Goal: Task Accomplishment & Management: Manage account settings

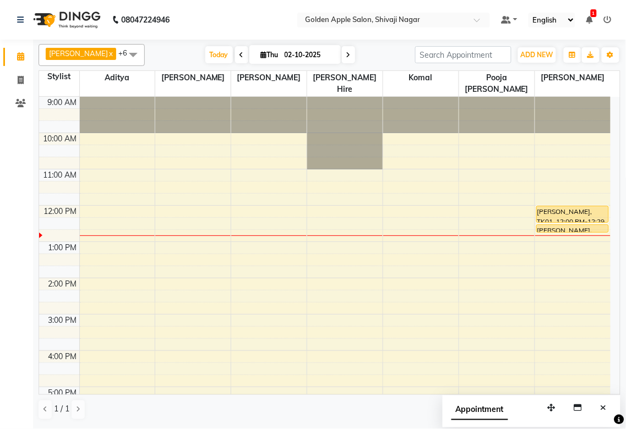
click at [312, 238] on div "9:00 AM 10:00 AM 11:00 AM 12:00 PM 1:00 PM 2:00 PM 3:00 PM 4:00 PM 5:00 PM 6:00…" at bounding box center [324, 333] width 571 height 472
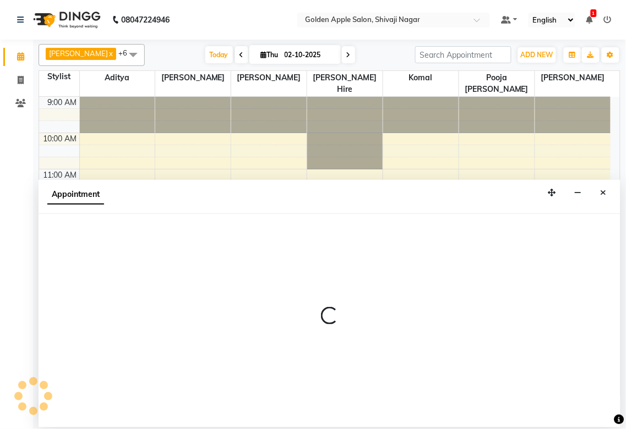
select select "43898"
select select "tentative"
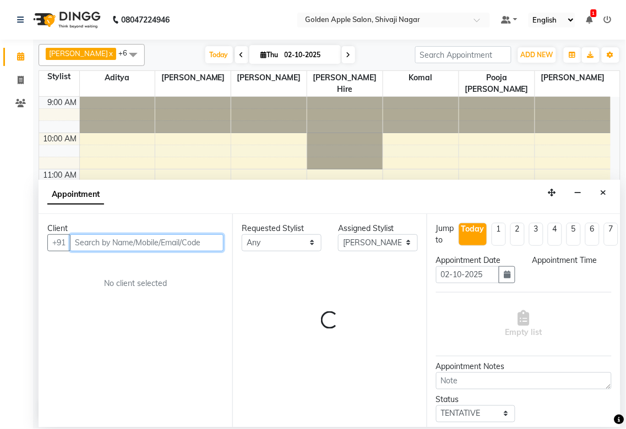
select select "765"
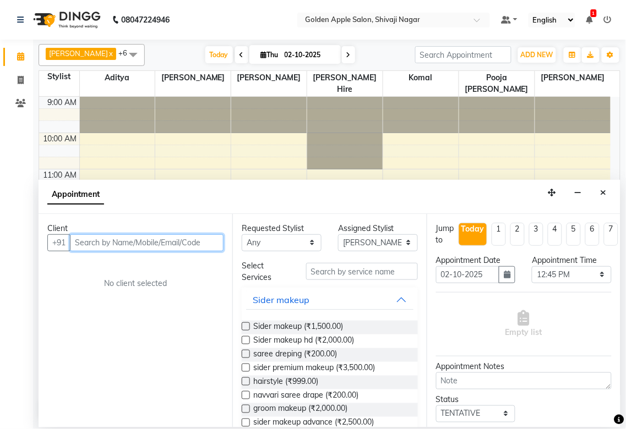
click at [106, 239] on input "text" at bounding box center [147, 242] width 154 height 17
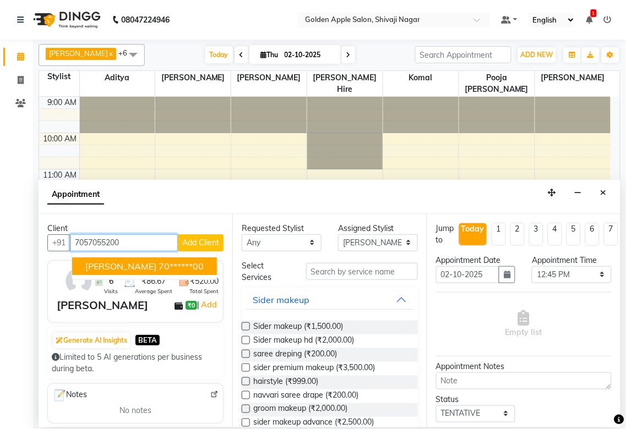
click at [106, 266] on span "[PERSON_NAME]" at bounding box center [120, 266] width 71 height 11
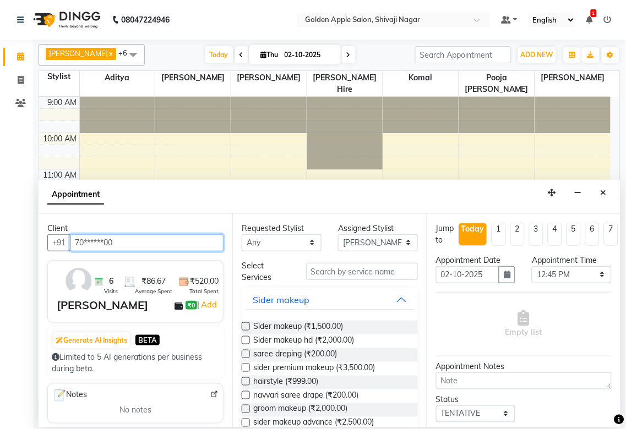
type input "70******00"
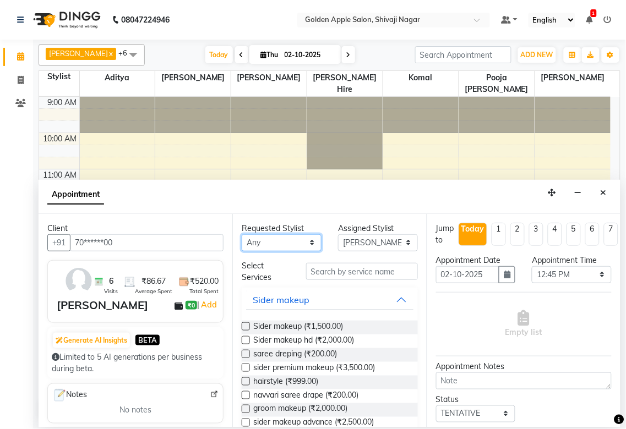
click at [267, 245] on select "Any [PERSON_NAME] ashwini [PERSON_NAME] Hire [PERSON_NAME] operator pooja [PERS…" at bounding box center [282, 242] width 80 height 17
select select "43898"
click at [242, 234] on select "Any [PERSON_NAME] ashwini [PERSON_NAME] Hire [PERSON_NAME] operator pooja [PERS…" at bounding box center [282, 242] width 80 height 17
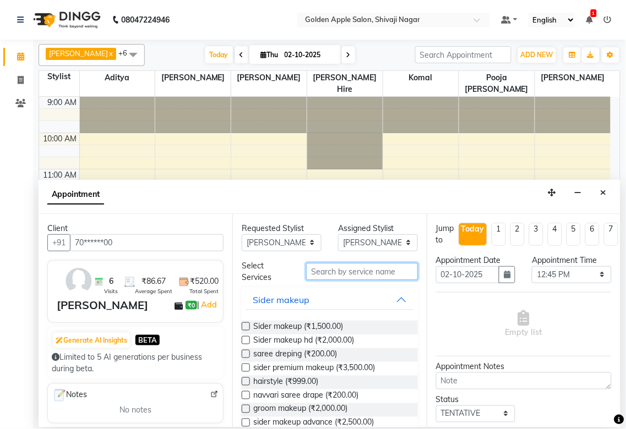
click at [312, 271] on input "text" at bounding box center [362, 271] width 112 height 17
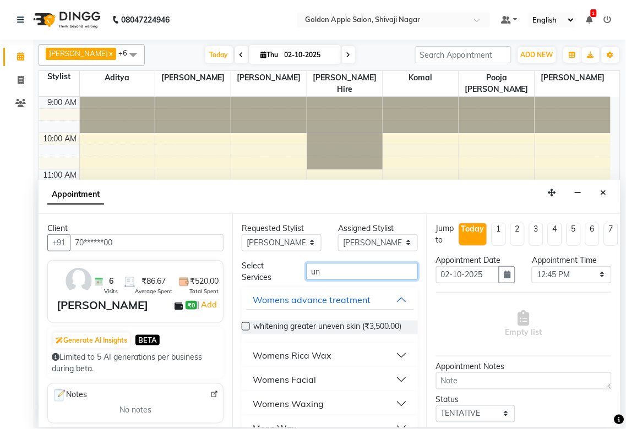
scroll to position [55, 0]
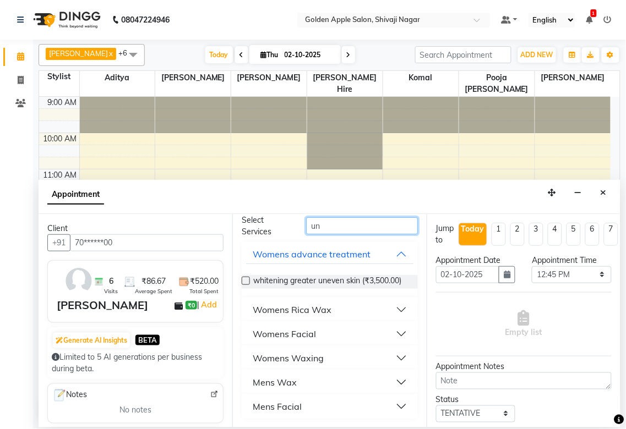
type input "un"
click at [307, 358] on div "Womens Waxing" at bounding box center [288, 358] width 71 height 13
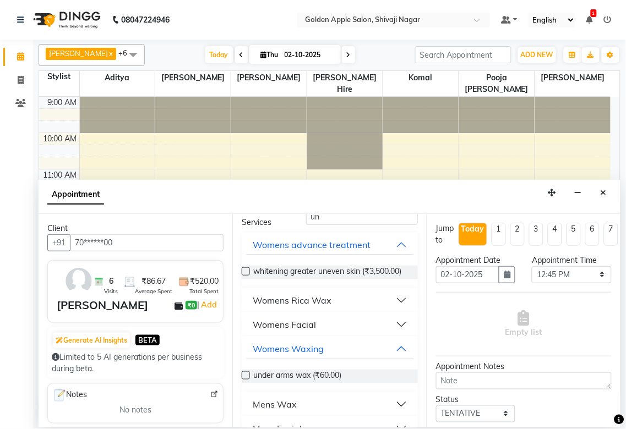
click at [243, 380] on label at bounding box center [246, 376] width 8 height 8
click at [243, 380] on input "checkbox" at bounding box center [245, 376] width 7 height 7
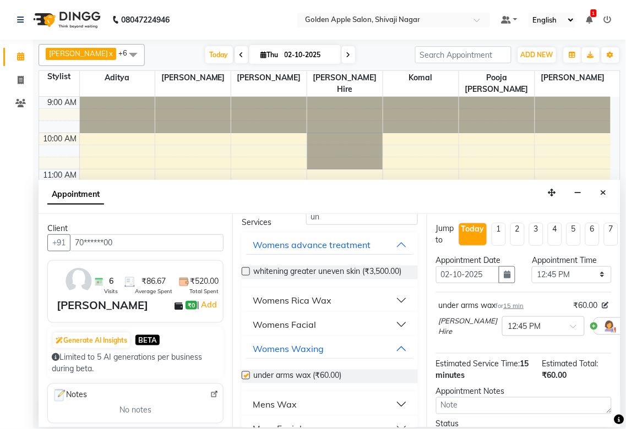
checkbox input "false"
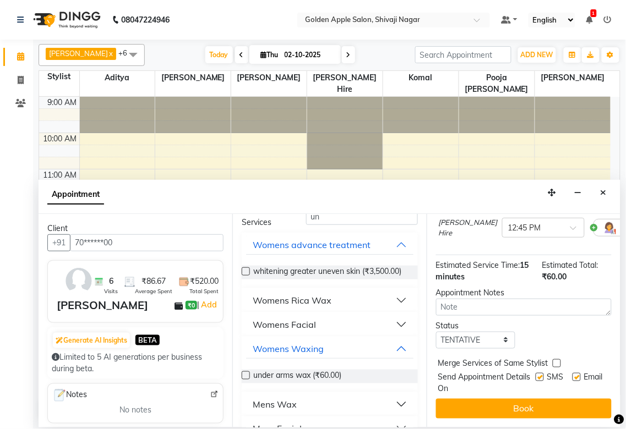
scroll to position [108, 0]
click at [470, 332] on select "Select TENTATIVE CONFIRM CHECK-IN UPCOMING" at bounding box center [476, 340] width 80 height 17
select select "confirm booking"
click at [436, 332] on select "Select TENTATIVE CONFIRM CHECK-IN UPCOMING" at bounding box center [476, 340] width 80 height 17
click at [536, 373] on label at bounding box center [540, 377] width 8 height 8
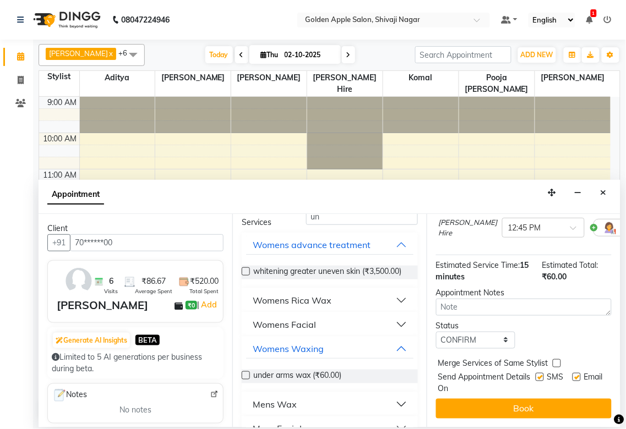
click at [536, 375] on input "checkbox" at bounding box center [539, 378] width 7 height 7
checkbox input "false"
click at [572, 373] on label at bounding box center [576, 377] width 8 height 8
click at [572, 375] on input "checkbox" at bounding box center [575, 378] width 7 height 7
checkbox input "false"
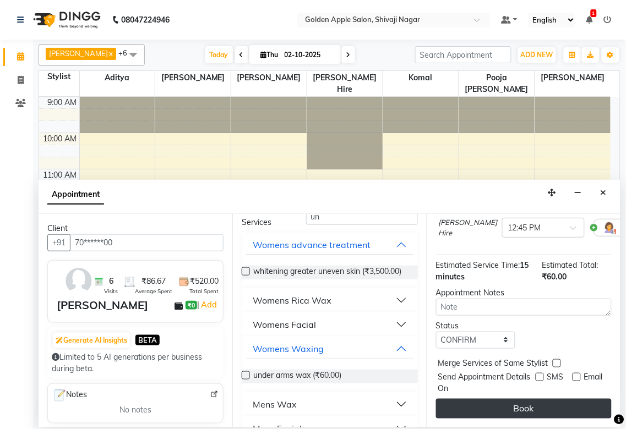
click at [545, 400] on button "Book" at bounding box center [524, 409] width 176 height 20
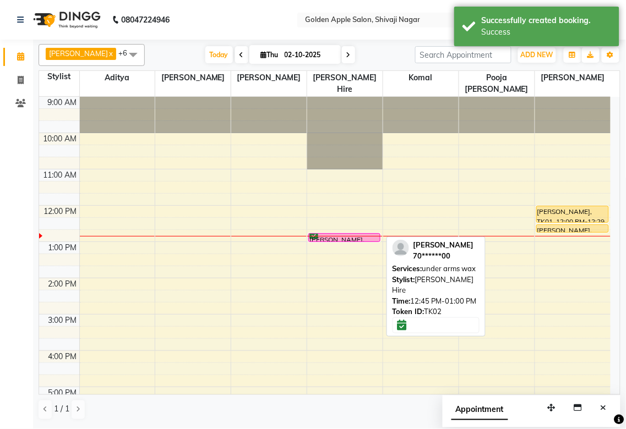
click at [361, 233] on link "[PERSON_NAME], TK02, 12:45 PM-01:00 PM, under arms wax" at bounding box center [344, 237] width 72 height 9
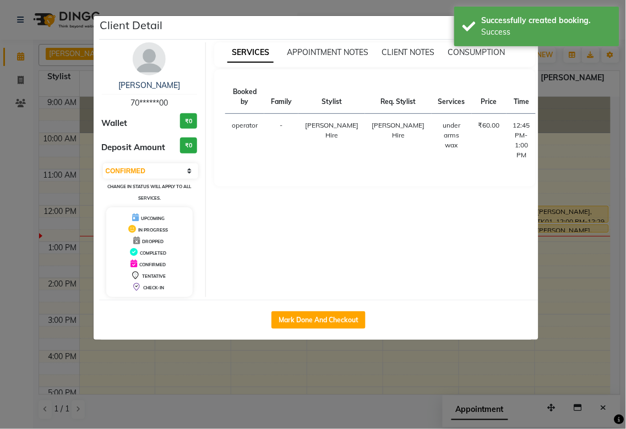
click at [578, 130] on button "START" at bounding box center [589, 129] width 23 height 14
select select "1"
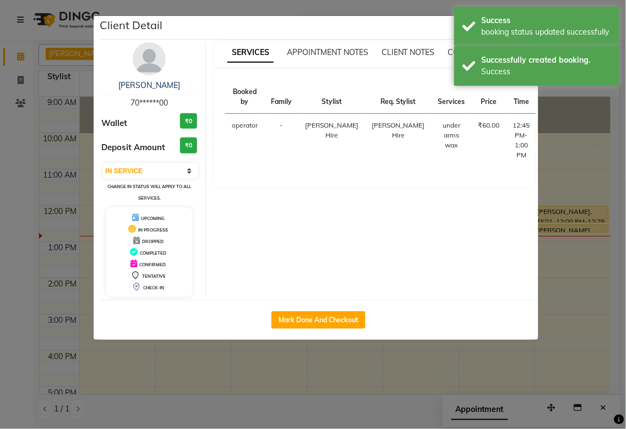
click at [560, 266] on ngb-modal-window "Client Detail Neha thakur 70******00 Wallet ₹0 Deposit Amount ₹0 Select IN SERV…" at bounding box center [313, 214] width 626 height 429
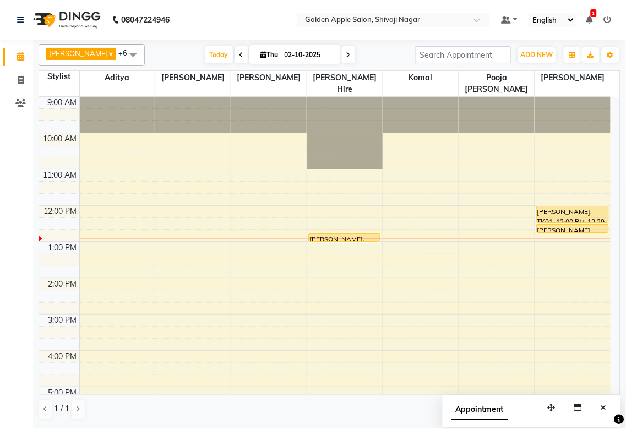
click at [119, 241] on div "9:00 AM 10:00 AM 11:00 AM 12:00 PM 1:00 PM 2:00 PM 3:00 PM 4:00 PM 5:00 PM 6:00…" at bounding box center [324, 333] width 571 height 472
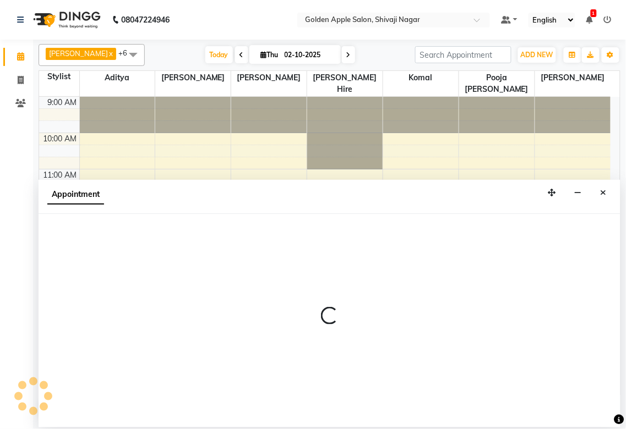
select select "54411"
select select "765"
select select "tentative"
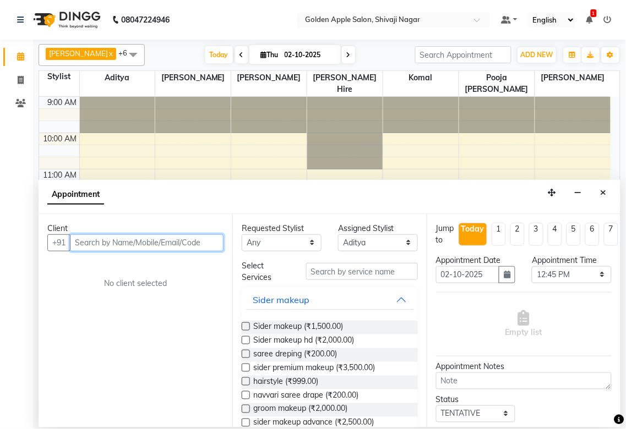
click at [117, 245] on input "text" at bounding box center [147, 242] width 154 height 17
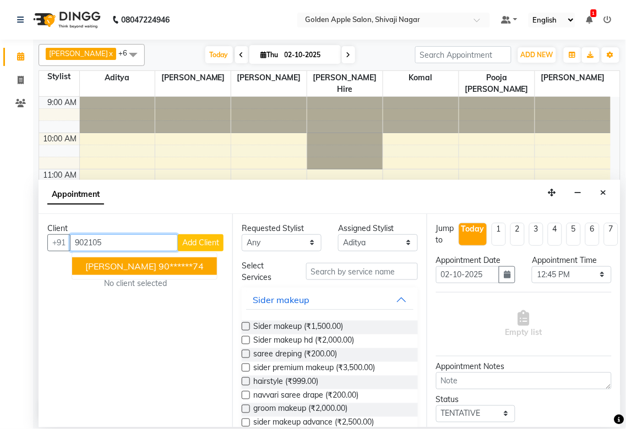
click at [125, 266] on span "[PERSON_NAME]" at bounding box center [120, 266] width 71 height 11
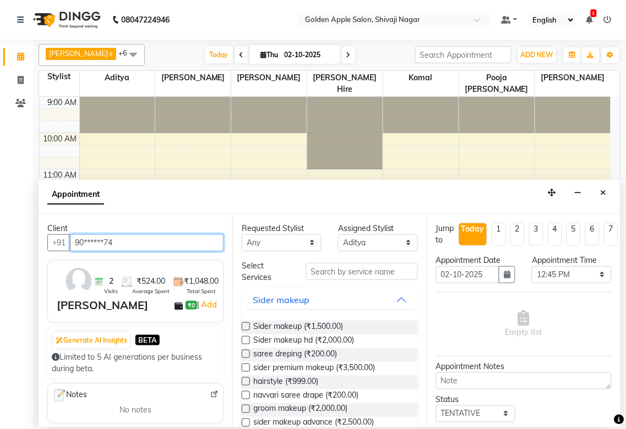
type input "90******74"
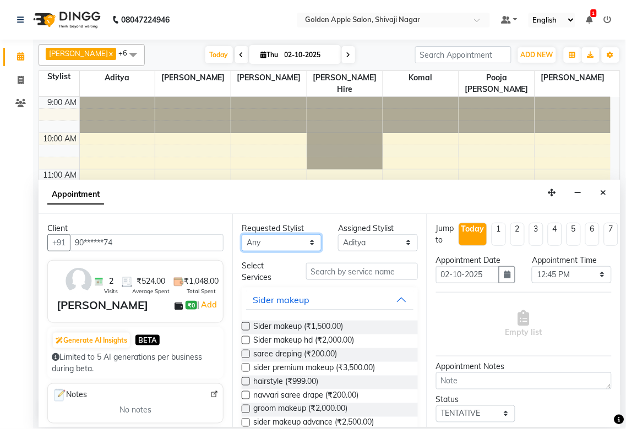
click at [287, 244] on select "Any [PERSON_NAME] ashwini [PERSON_NAME] Hire [PERSON_NAME] operator pooja [PERS…" at bounding box center [282, 242] width 80 height 17
select select "54411"
click at [242, 234] on select "Any [PERSON_NAME] ashwini [PERSON_NAME] Hire [PERSON_NAME] operator pooja [PERS…" at bounding box center [282, 242] width 80 height 17
click at [325, 268] on input "text" at bounding box center [362, 271] width 112 height 17
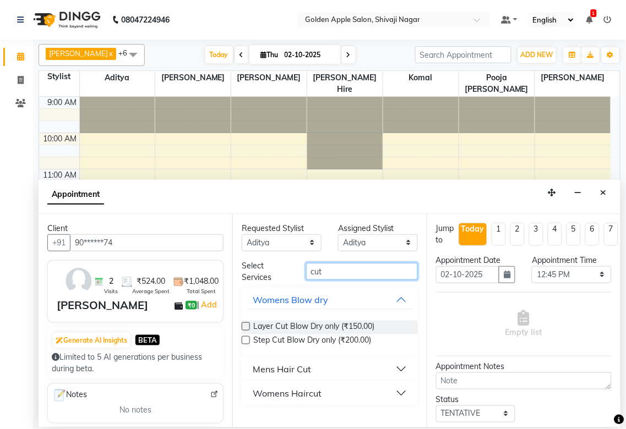
type input "cut"
click at [260, 369] on div "Mens Hair Cut" at bounding box center [282, 369] width 58 height 13
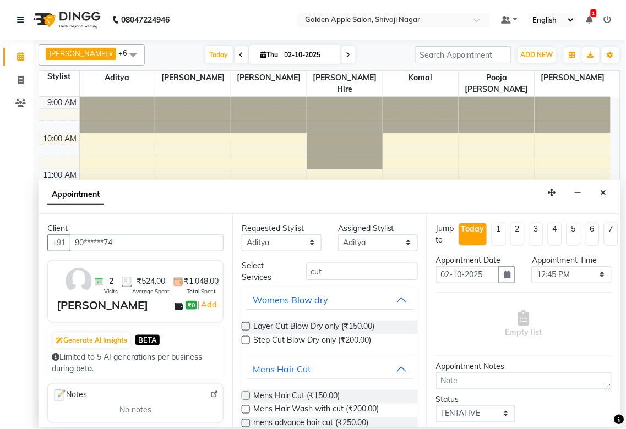
click at [248, 392] on label at bounding box center [246, 396] width 8 height 8
click at [248, 394] on input "checkbox" at bounding box center [245, 397] width 7 height 7
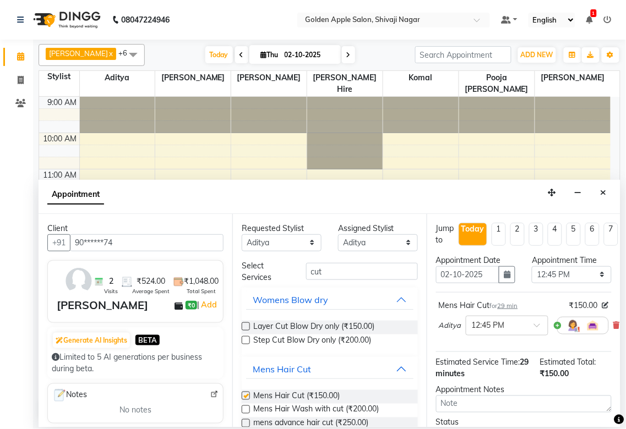
checkbox input "false"
click at [354, 266] on input "cut" at bounding box center [362, 271] width 112 height 17
type input "c"
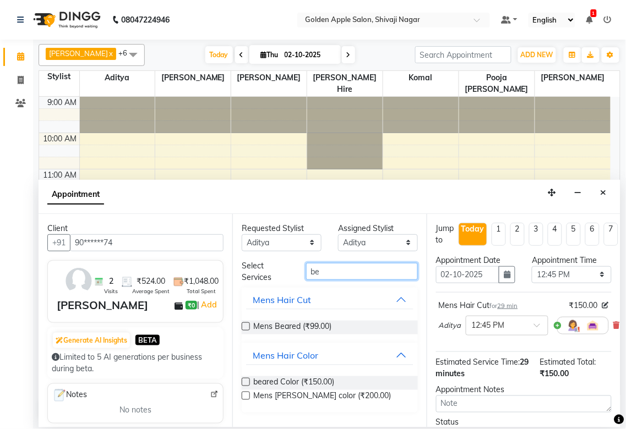
type input "be"
click at [244, 327] on label at bounding box center [246, 327] width 8 height 8
click at [244, 327] on input "checkbox" at bounding box center [245, 327] width 7 height 7
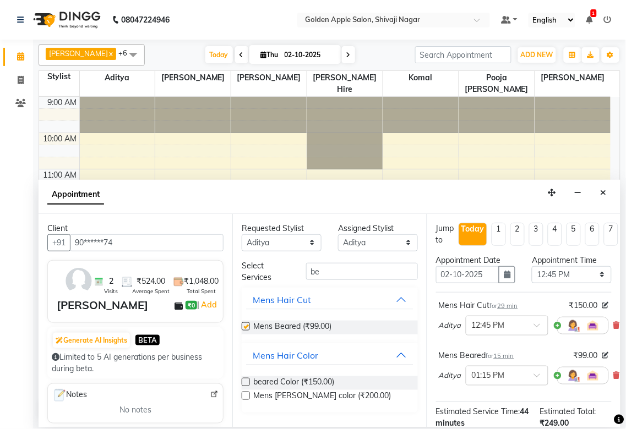
checkbox input "false"
click at [330, 272] on input "be" at bounding box center [362, 271] width 112 height 17
type input "b"
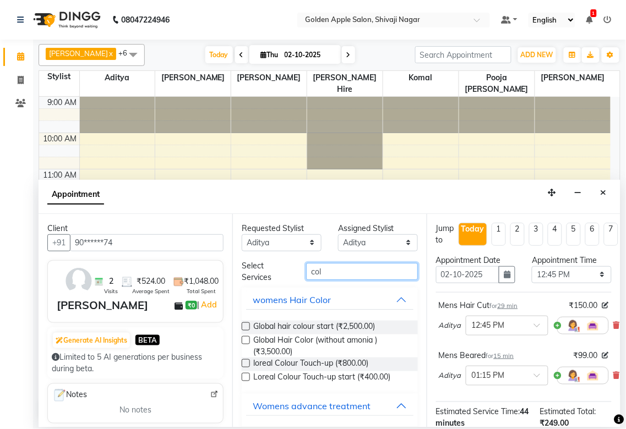
type input "col"
click at [245, 382] on div at bounding box center [245, 380] width 7 height 12
click at [245, 378] on label at bounding box center [246, 377] width 8 height 8
click at [245, 378] on input "checkbox" at bounding box center [245, 378] width 7 height 7
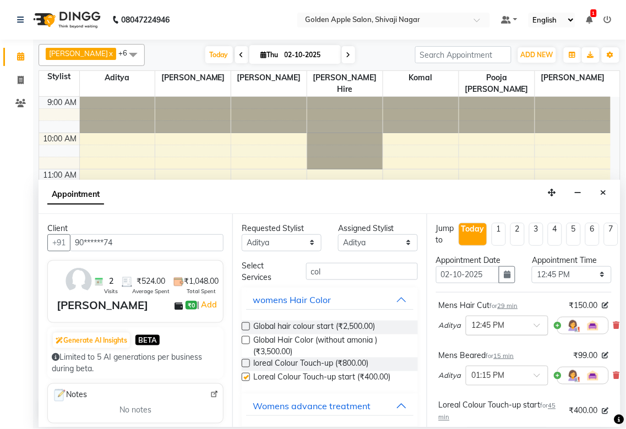
checkbox input "false"
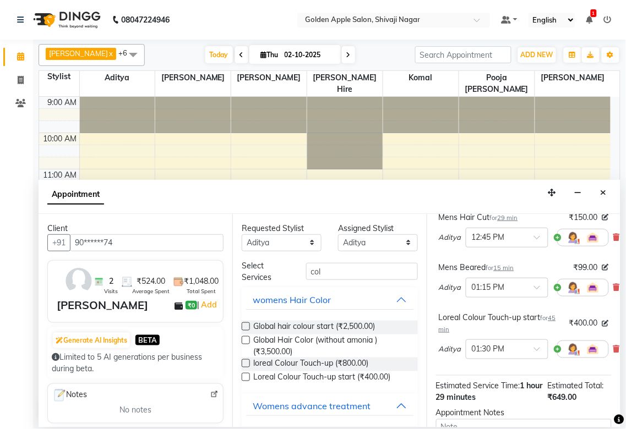
scroll to position [183, 0]
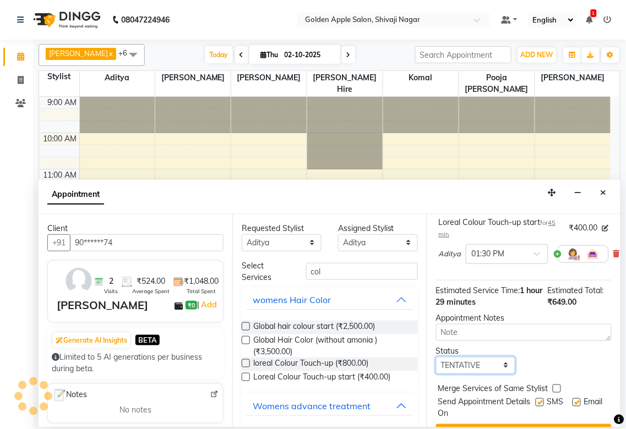
click at [493, 364] on select "Select TENTATIVE CONFIRM CHECK-IN UPCOMING" at bounding box center [476, 365] width 80 height 17
select select "confirm booking"
click at [436, 357] on select "Select TENTATIVE CONFIRM CHECK-IN UPCOMING" at bounding box center [476, 365] width 80 height 17
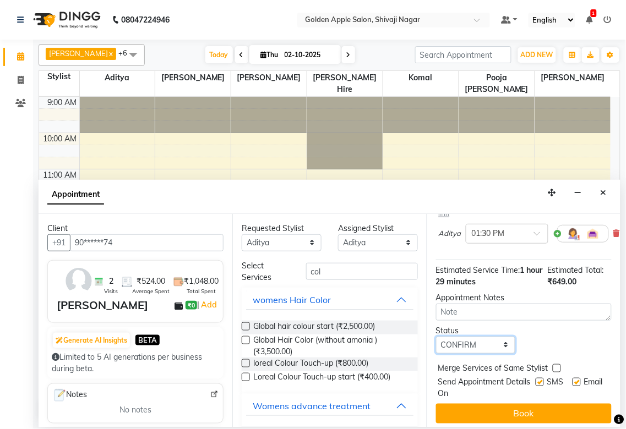
scroll to position [217, 0]
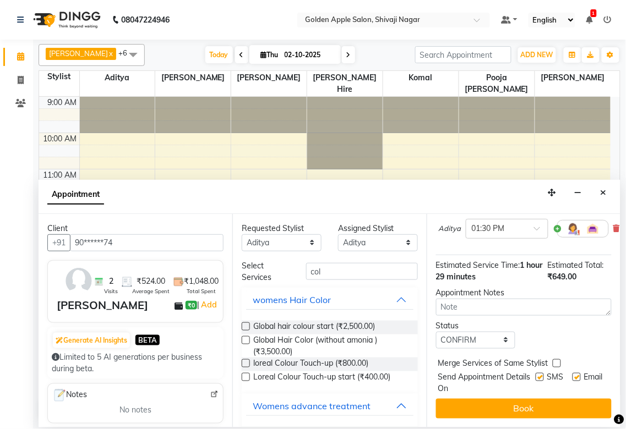
click at [536, 373] on label at bounding box center [540, 377] width 8 height 8
click at [536, 375] on input "checkbox" at bounding box center [539, 378] width 7 height 7
checkbox input "false"
click at [572, 373] on label at bounding box center [576, 377] width 8 height 8
click at [572, 375] on input "checkbox" at bounding box center [575, 378] width 7 height 7
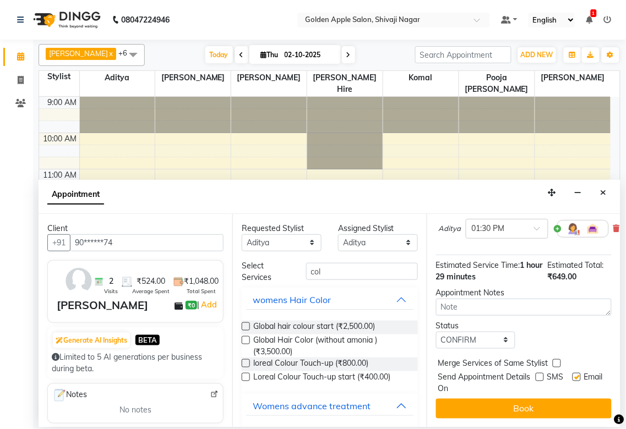
checkbox input "false"
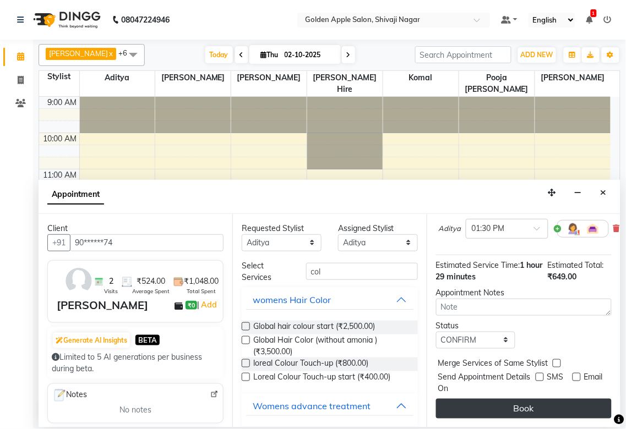
click at [537, 399] on button "Book" at bounding box center [524, 409] width 176 height 20
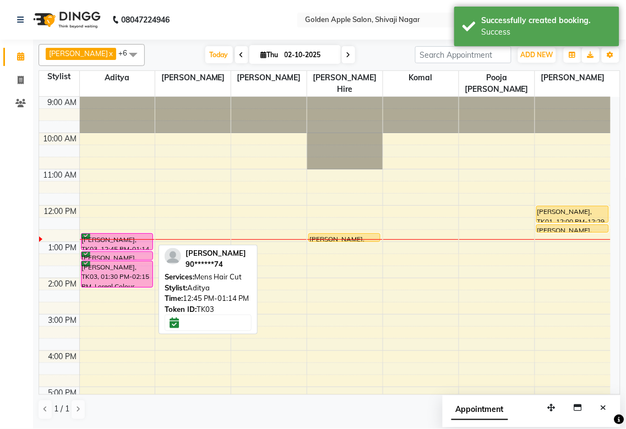
click at [128, 244] on div "[PERSON_NAME], TK03, 12:45 PM-01:14 PM, Mens Hair Cut" at bounding box center [116, 242] width 71 height 16
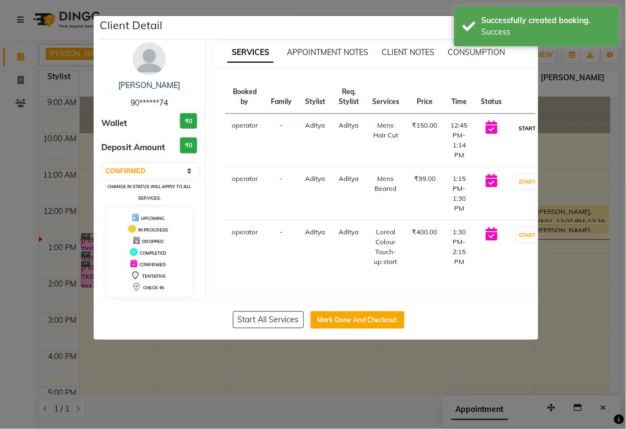
click at [526, 130] on button "START" at bounding box center [527, 129] width 23 height 14
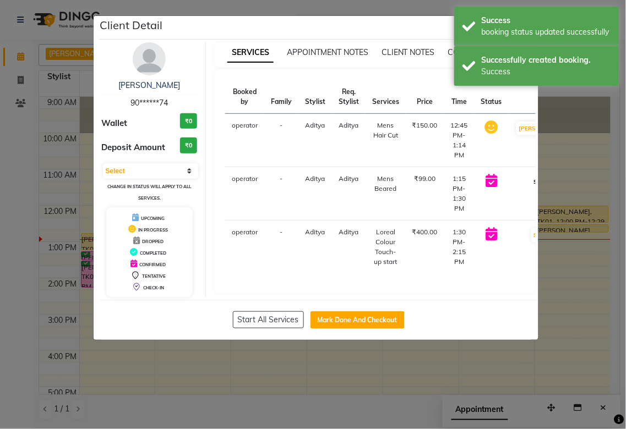
click at [531, 184] on button "START" at bounding box center [542, 182] width 23 height 14
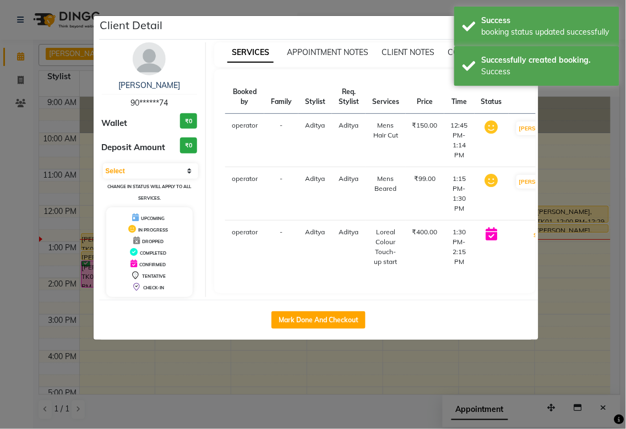
click at [531, 237] on button "START" at bounding box center [542, 235] width 23 height 14
select select "1"
click at [558, 319] on ngb-modal-window "Client Detail [PERSON_NAME] 90******74 Wallet ₹0 Deposit Amount ₹0 Select IN SE…" at bounding box center [313, 214] width 626 height 429
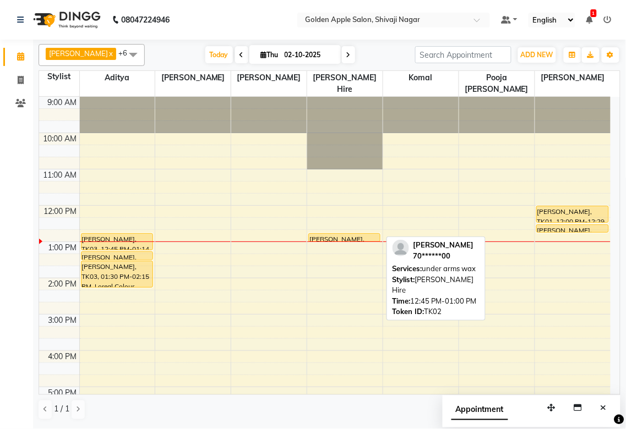
click at [361, 237] on div "[PERSON_NAME], TK02, 12:45 PM-01:00 PM, under arms wax" at bounding box center [344, 238] width 71 height 8
select select "1"
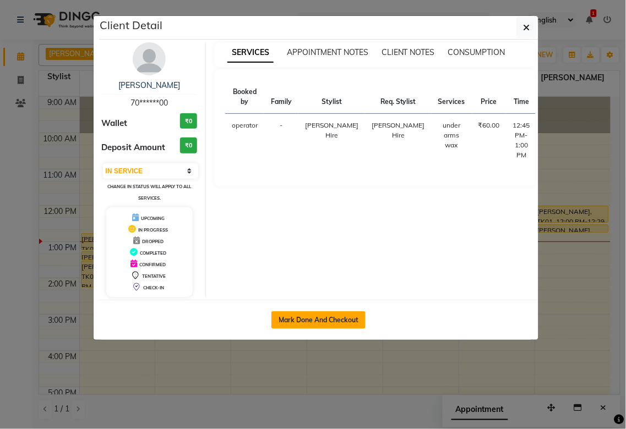
click at [336, 322] on button "Mark Done And Checkout" at bounding box center [318, 321] width 94 height 18
select select "service"
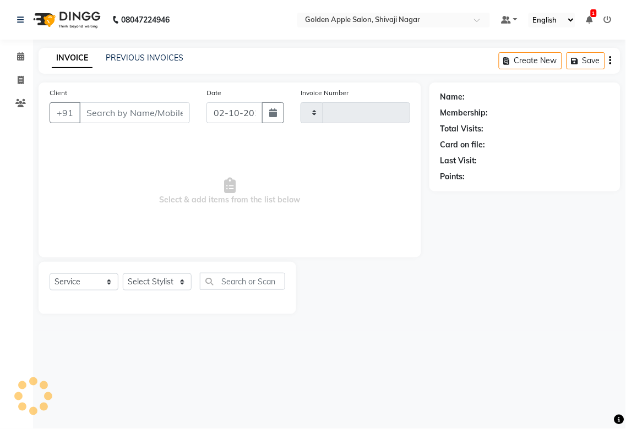
type input "1992"
select select "6072"
type input "70******00"
select select "43898"
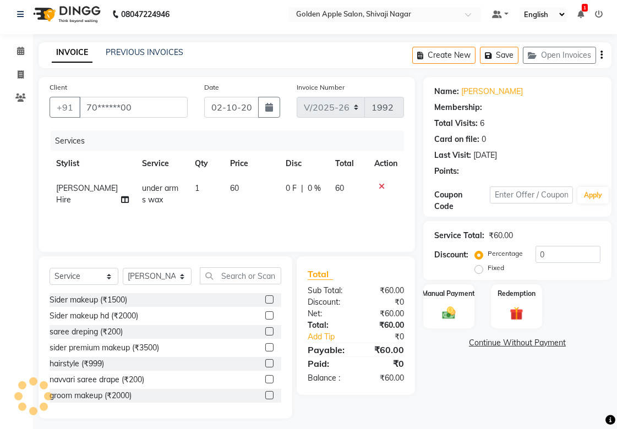
scroll to position [12, 0]
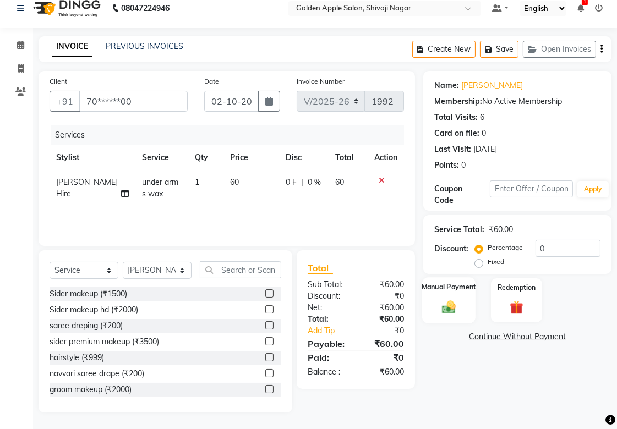
click at [438, 306] on img at bounding box center [449, 307] width 23 height 16
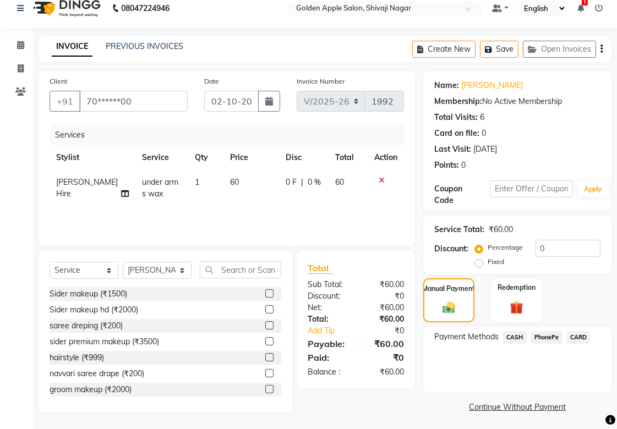
click at [534, 336] on span "PhonePe" at bounding box center [546, 337] width 31 height 13
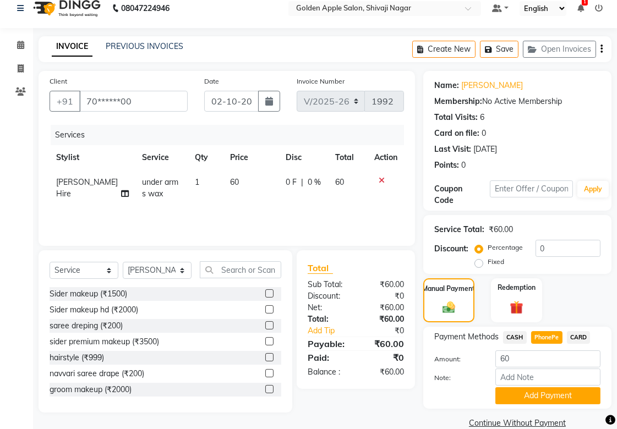
scroll to position [30, 0]
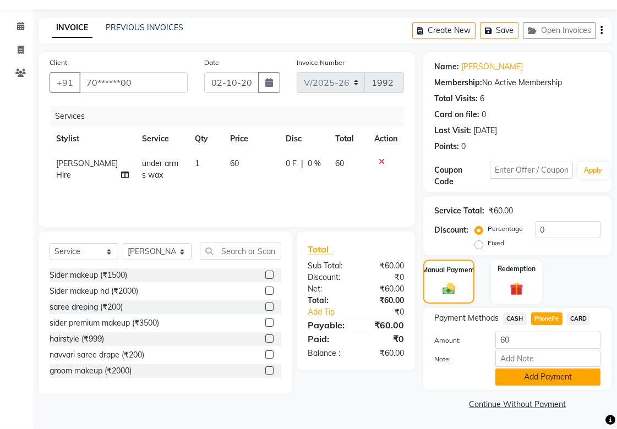
click at [527, 373] on button "Add Payment" at bounding box center [547, 377] width 105 height 17
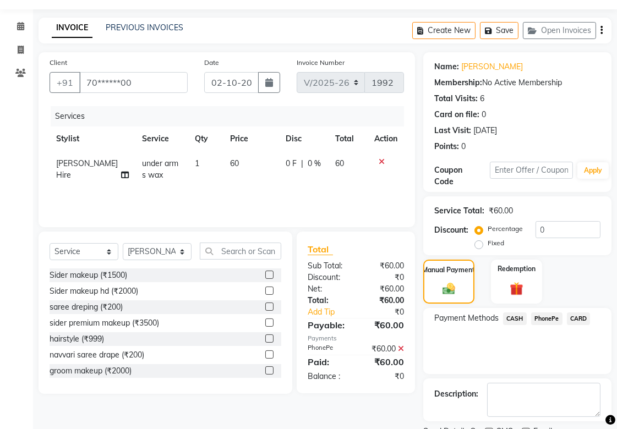
scroll to position [76, 0]
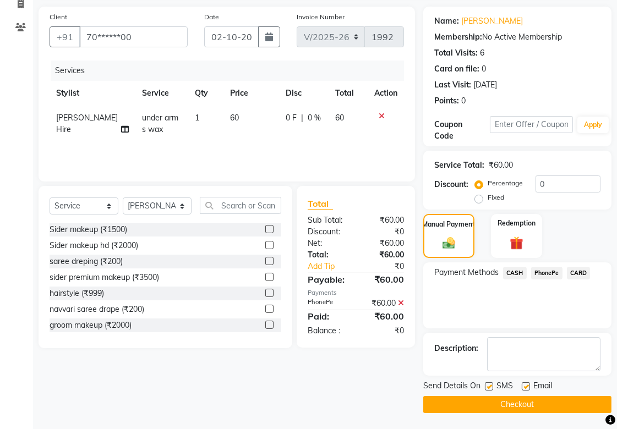
click at [488, 391] on div at bounding box center [488, 389] width 7 height 12
click at [488, 386] on label at bounding box center [489, 387] width 8 height 8
click at [488, 386] on input "checkbox" at bounding box center [488, 387] width 7 height 7
checkbox input "false"
click at [525, 386] on label at bounding box center [526, 387] width 8 height 8
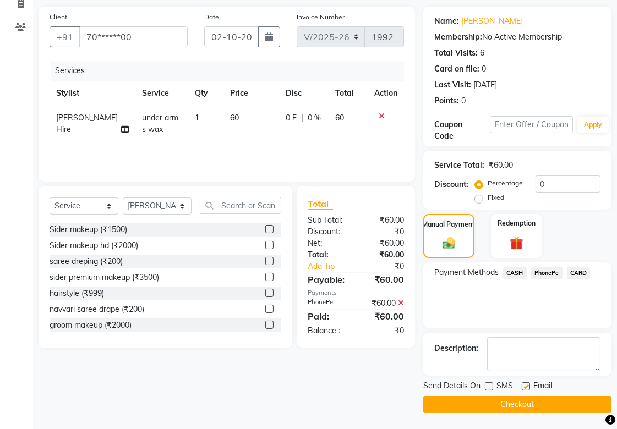
click at [525, 386] on input "checkbox" at bounding box center [525, 387] width 7 height 7
checkbox input "false"
click at [521, 402] on button "Checkout" at bounding box center [517, 404] width 188 height 17
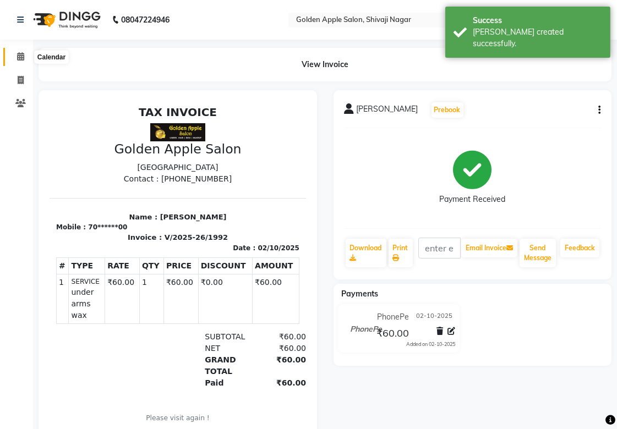
click at [19, 56] on icon at bounding box center [20, 56] width 7 height 8
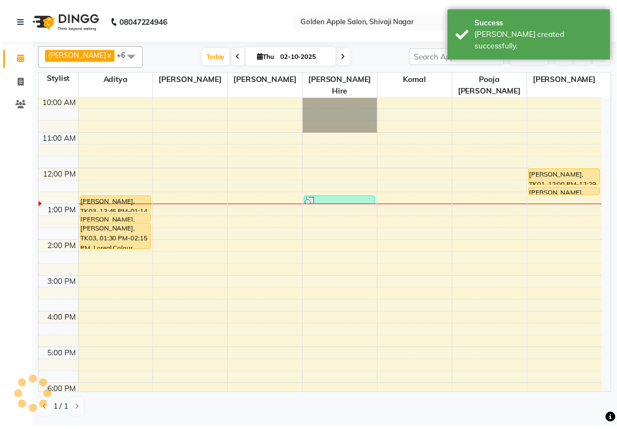
scroll to position [47, 0]
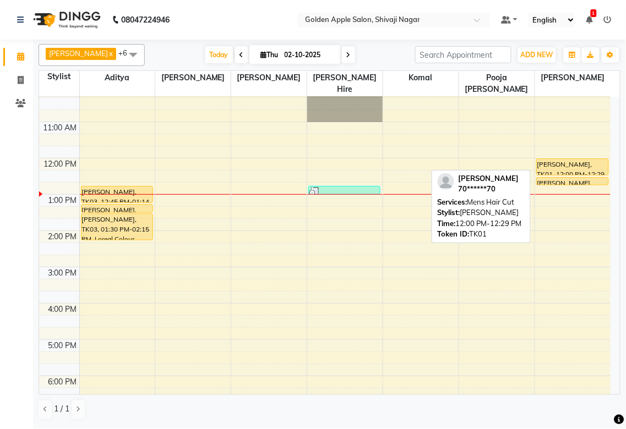
click at [570, 168] on div "[PERSON_NAME], TK01, 12:00 PM-12:29 PM, Mens Hair Cut" at bounding box center [573, 167] width 72 height 16
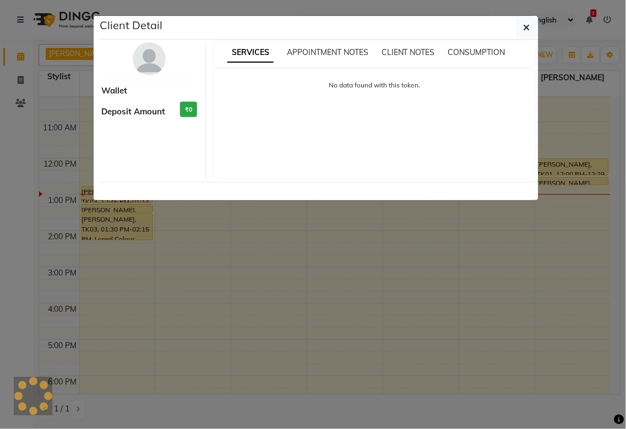
select select "1"
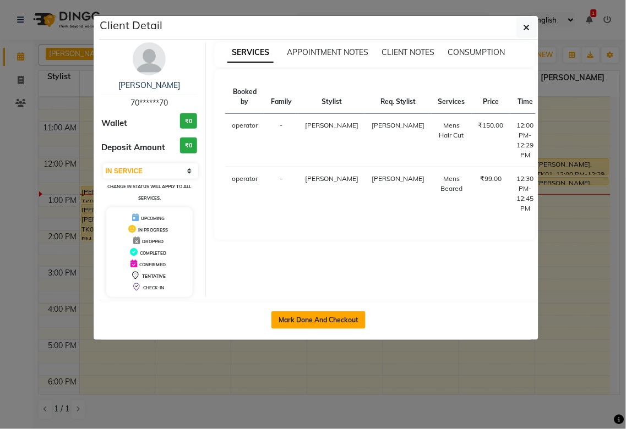
click at [358, 312] on button "Mark Done And Checkout" at bounding box center [318, 321] width 94 height 18
select select "service"
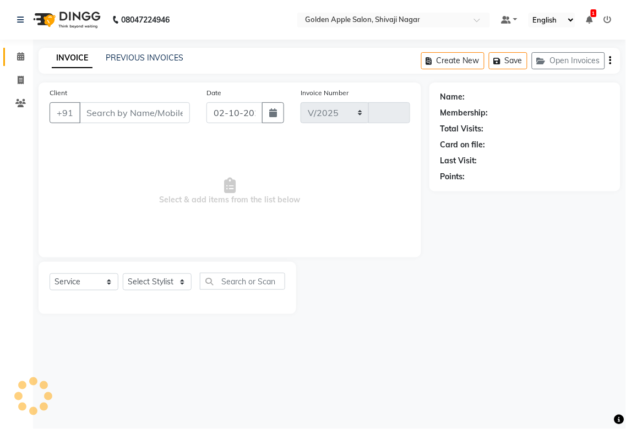
select select "6072"
type input "1993"
type input "70******70"
select select "87745"
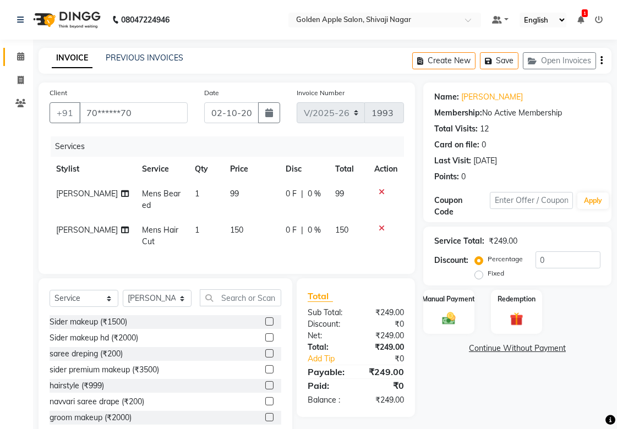
scroll to position [37, 0]
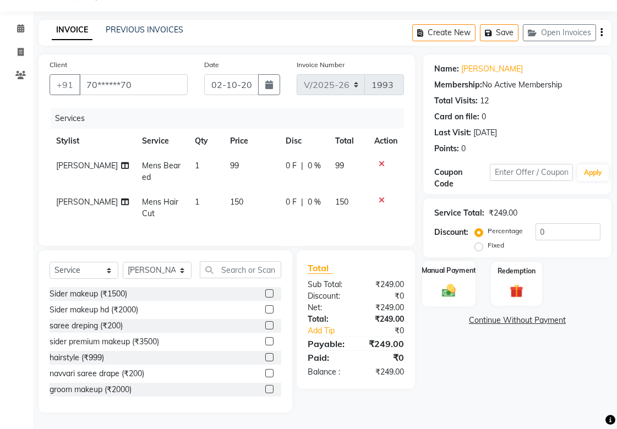
click at [433, 268] on div "Manual Payment" at bounding box center [448, 284] width 53 height 46
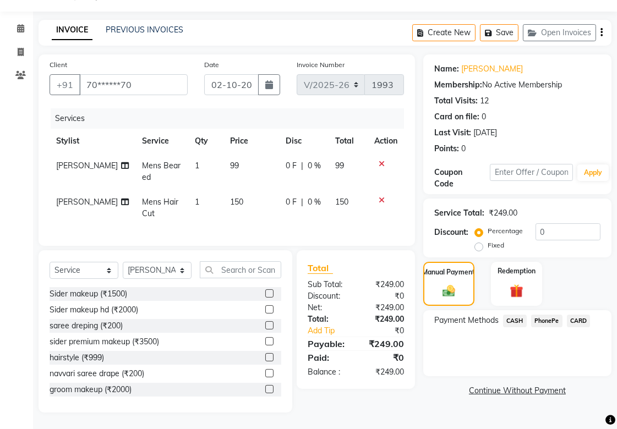
click at [539, 315] on span "PhonePe" at bounding box center [546, 321] width 31 height 13
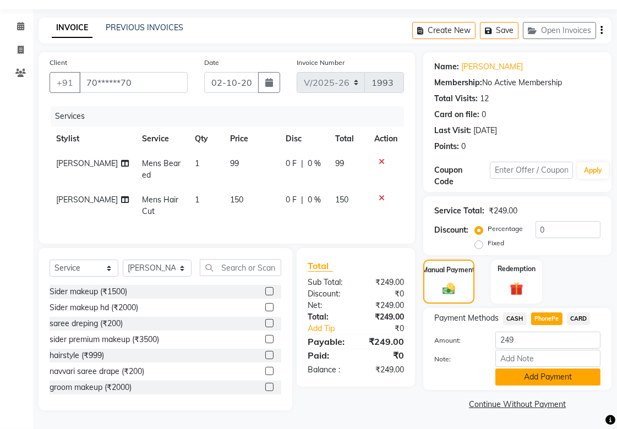
click at [535, 369] on button "Add Payment" at bounding box center [547, 377] width 105 height 17
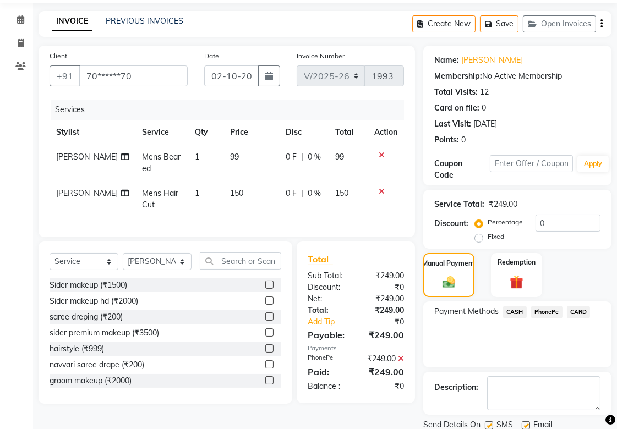
scroll to position [76, 0]
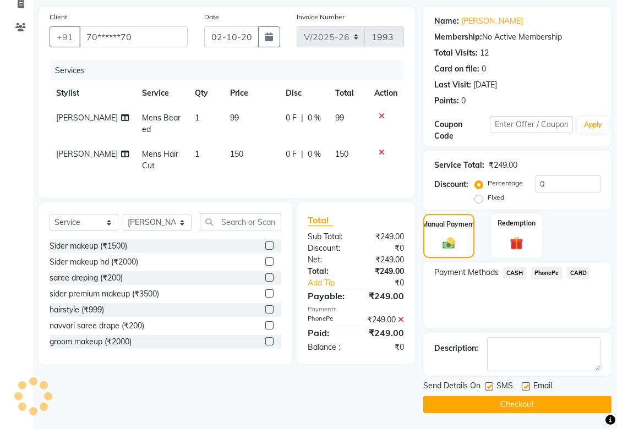
click at [487, 384] on label at bounding box center [489, 387] width 8 height 8
click at [487, 384] on input "checkbox" at bounding box center [488, 387] width 7 height 7
checkbox input "false"
click at [525, 381] on div "Email" at bounding box center [541, 387] width 39 height 14
click at [525, 380] on div "Email" at bounding box center [541, 387] width 39 height 14
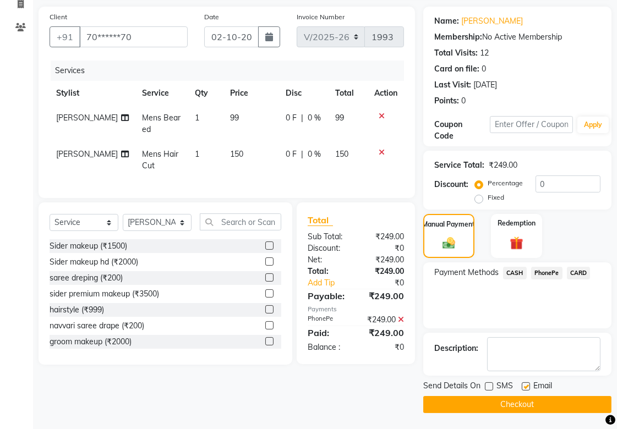
click at [525, 387] on label at bounding box center [526, 387] width 8 height 8
click at [525, 387] on input "checkbox" at bounding box center [525, 387] width 7 height 7
checkbox input "false"
click at [518, 409] on button "Checkout" at bounding box center [517, 404] width 188 height 17
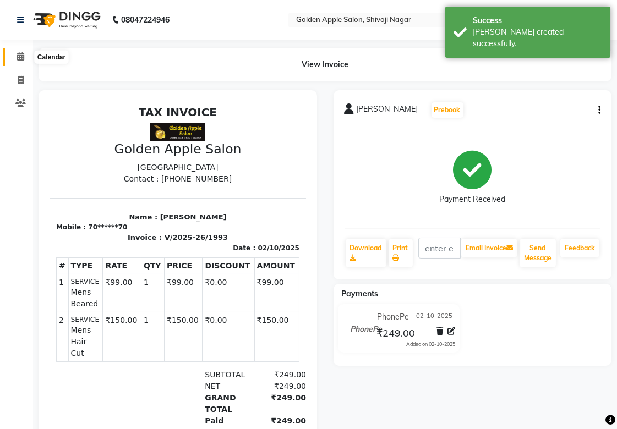
click at [20, 61] on icon at bounding box center [20, 56] width 7 height 8
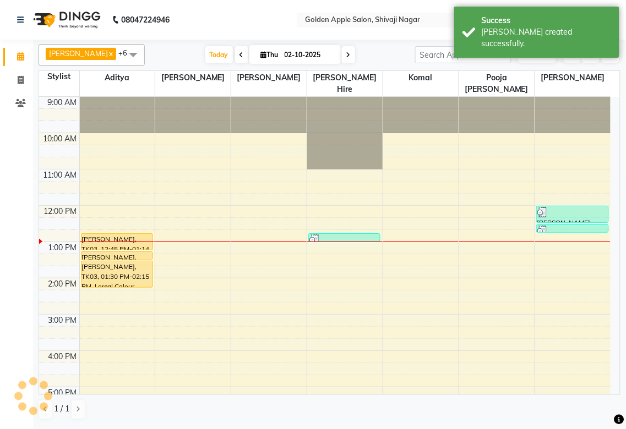
scroll to position [177, 0]
